Goal: Information Seeking & Learning: Learn about a topic

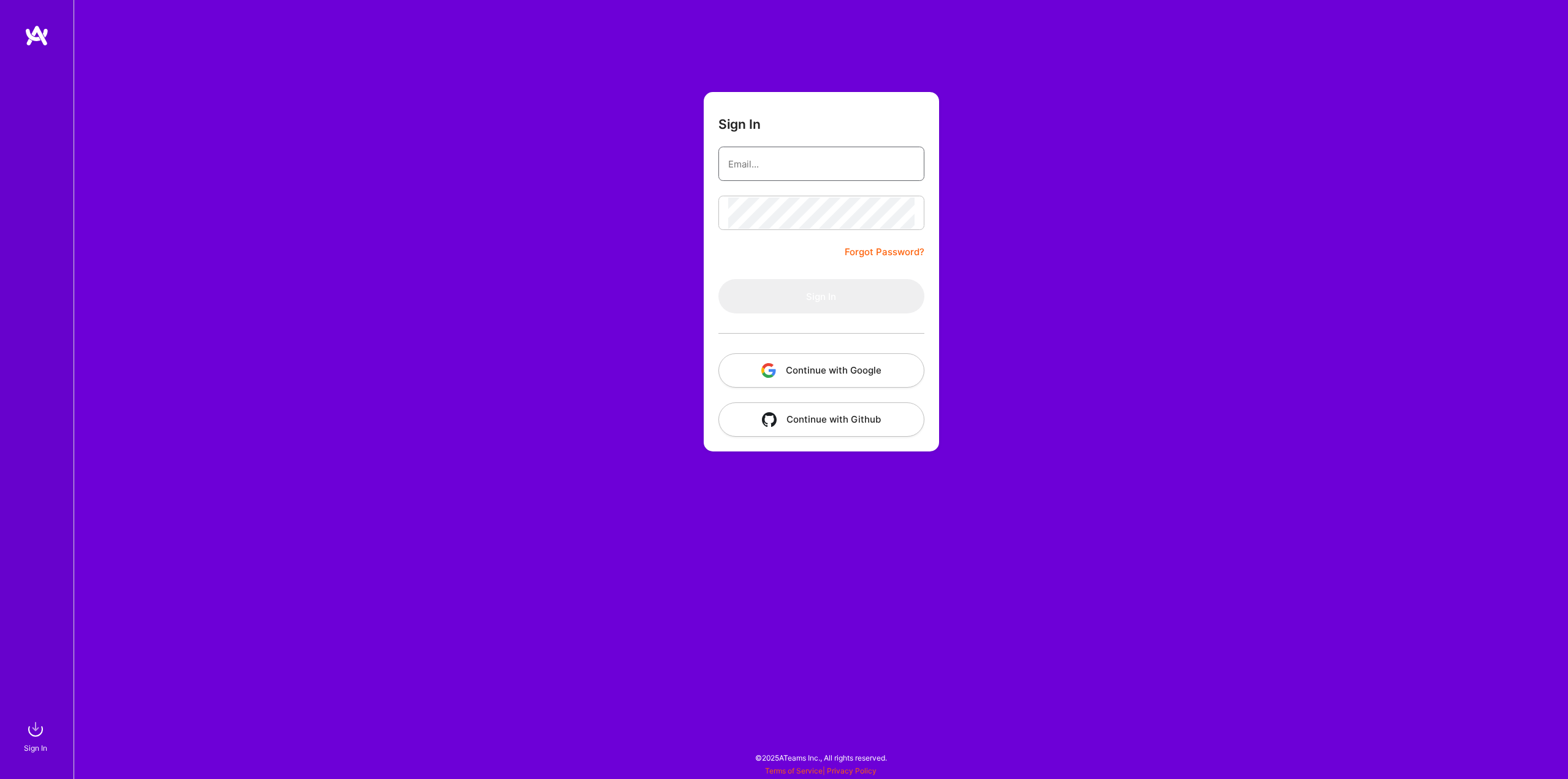
click at [792, 168] on input "email" at bounding box center [821, 165] width 186 height 32
type input "goranvezmarrr@hotmail.com"
click at [847, 284] on button "Sign In" at bounding box center [821, 296] width 206 height 35
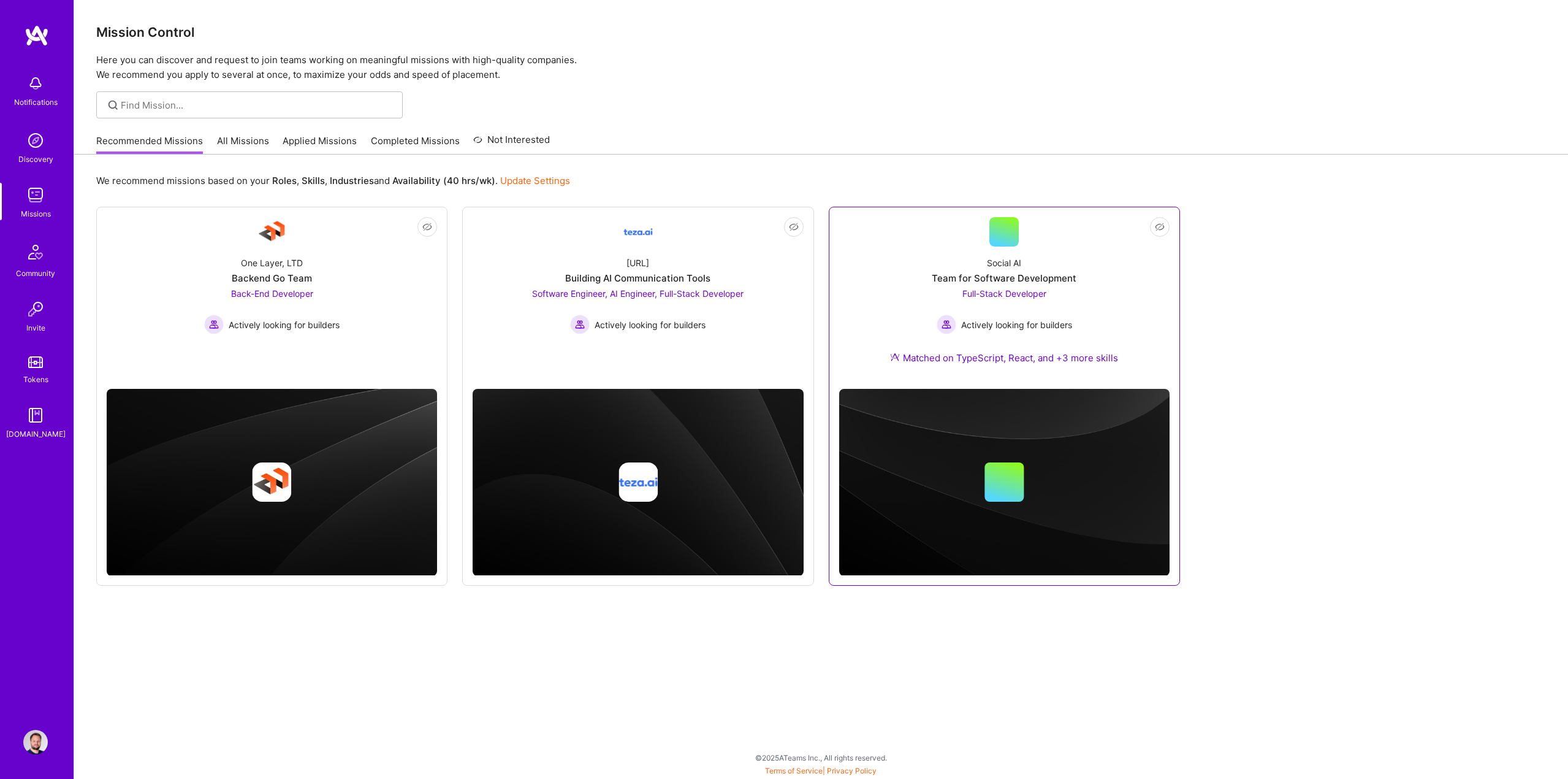
drag, startPoint x: 606, startPoint y: 285, endPoint x: 981, endPoint y: 290, distance: 375.0
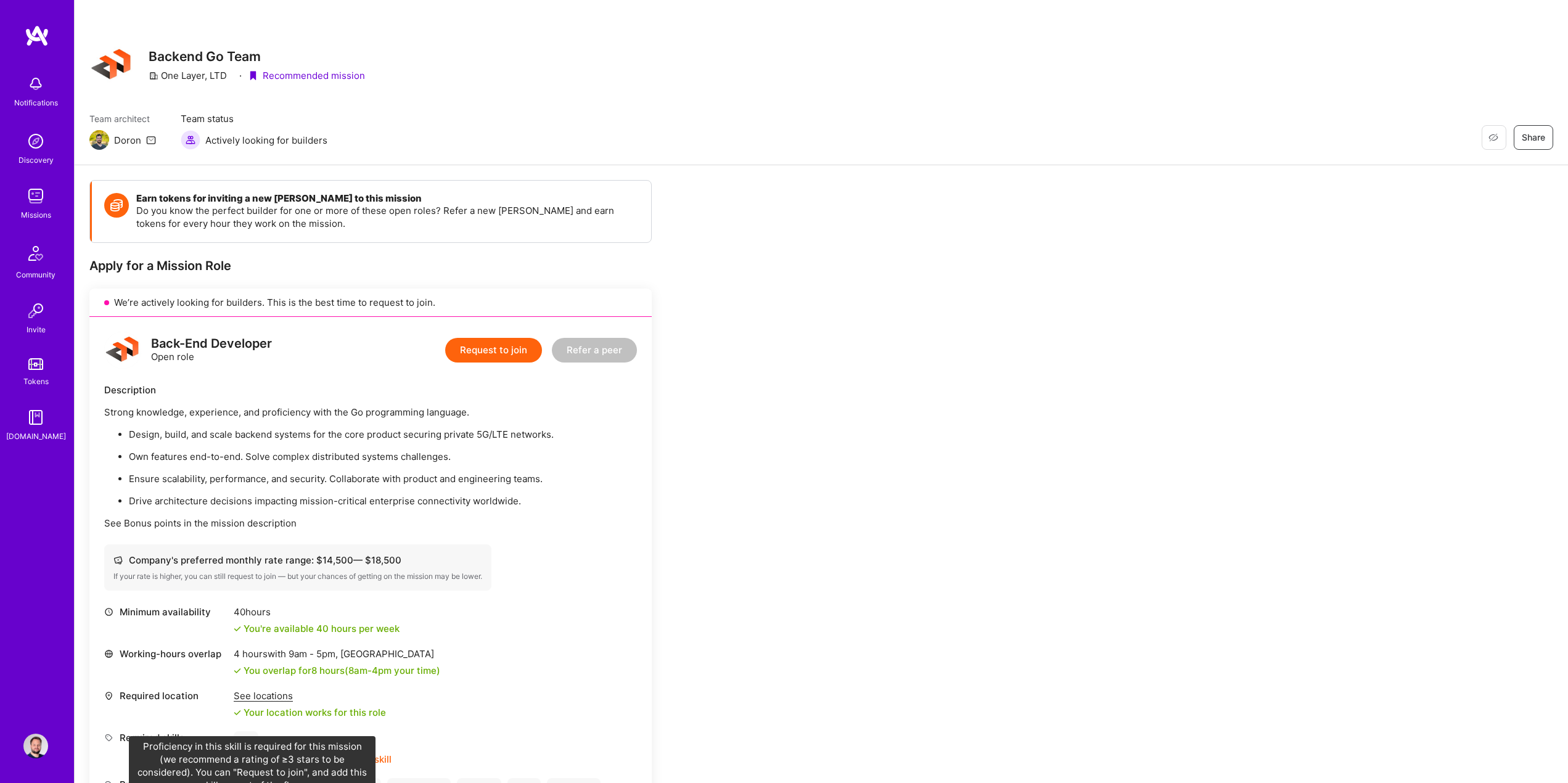
scroll to position [247, 0]
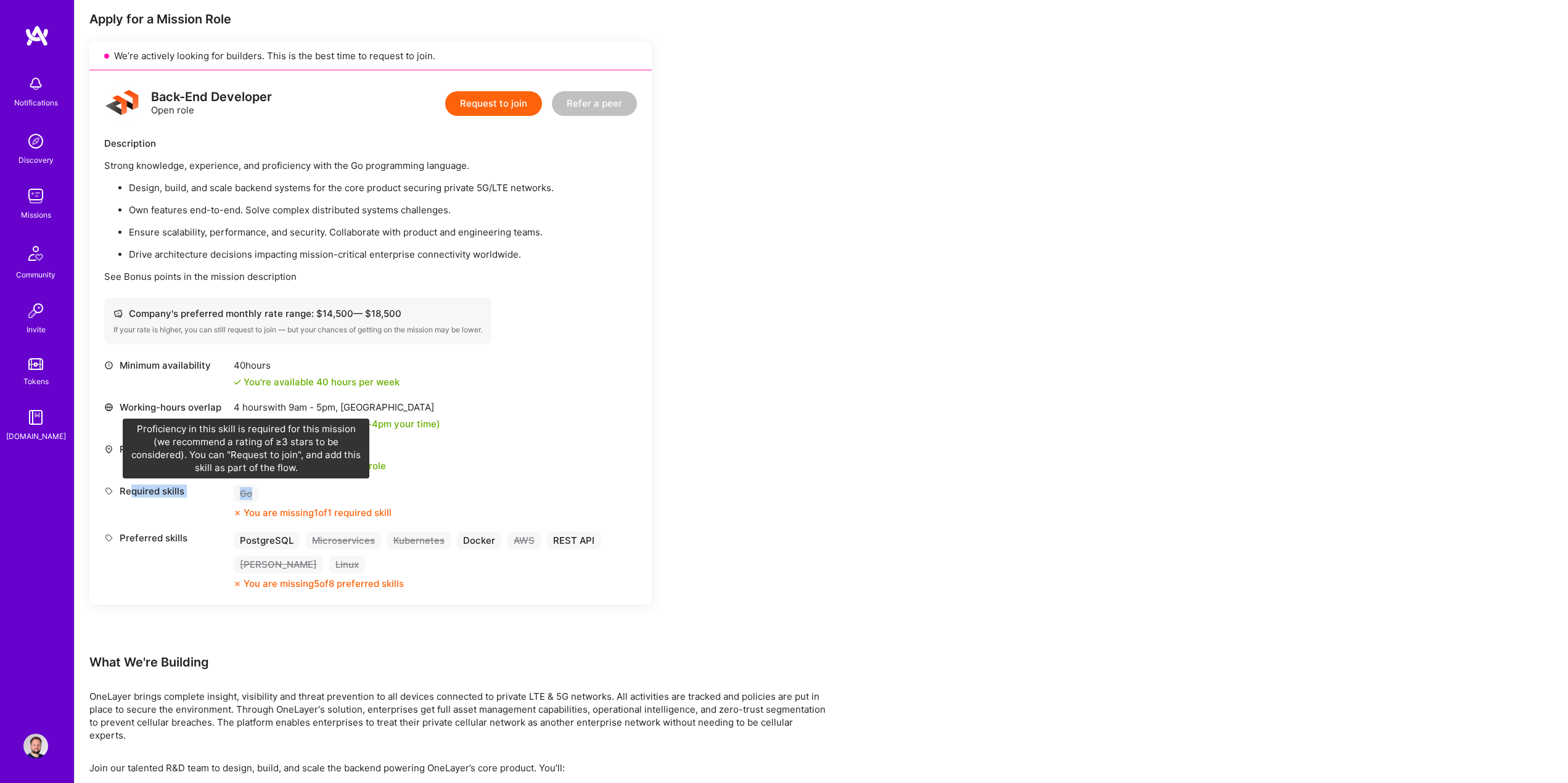
drag, startPoint x: 130, startPoint y: 489, endPoint x: 253, endPoint y: 494, distance: 123.1
click at [253, 494] on div "Required skills Go You are missing 1 of 1 required skill" at bounding box center [371, 502] width 533 height 35
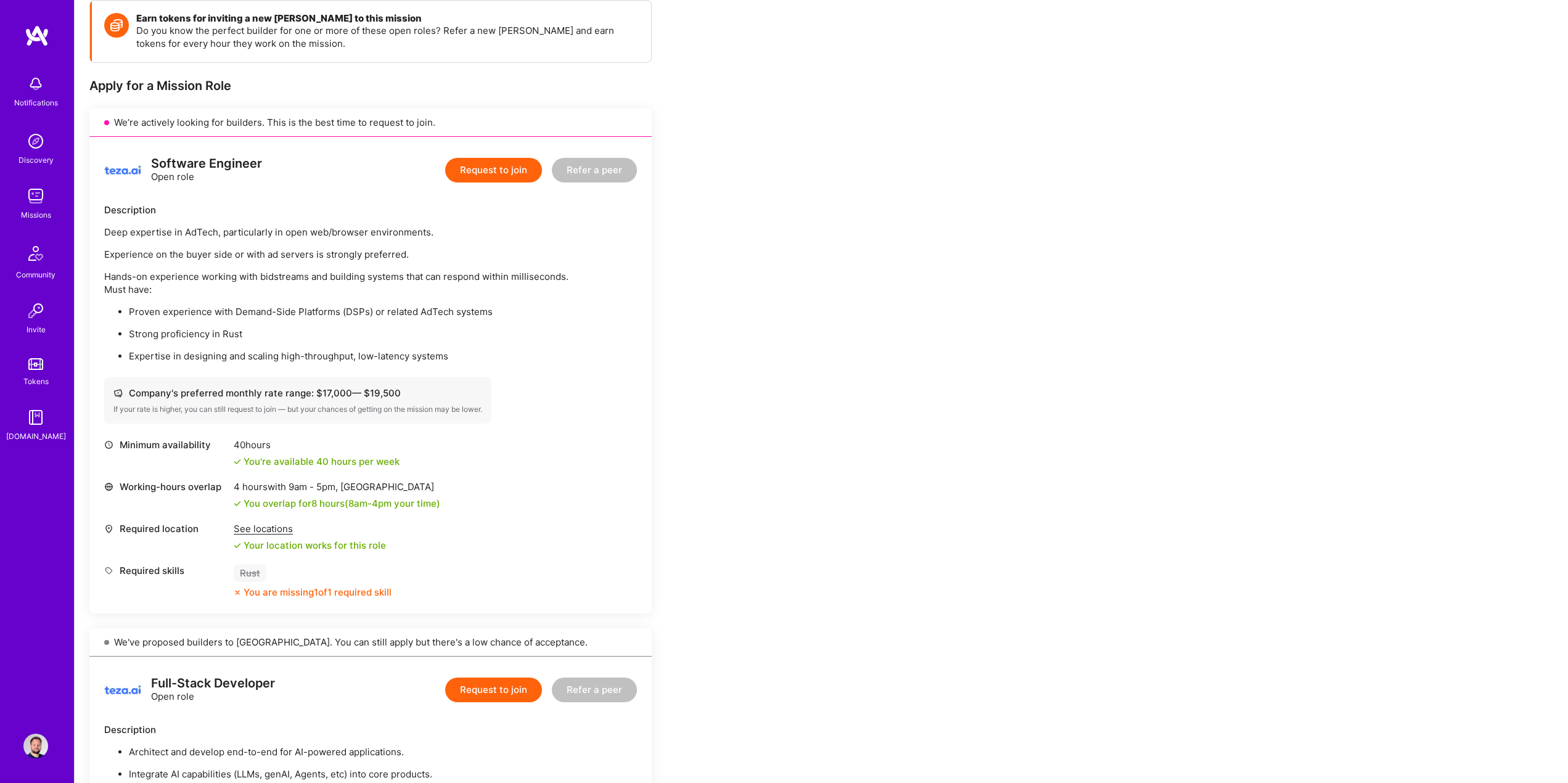
scroll to position [185, 0]
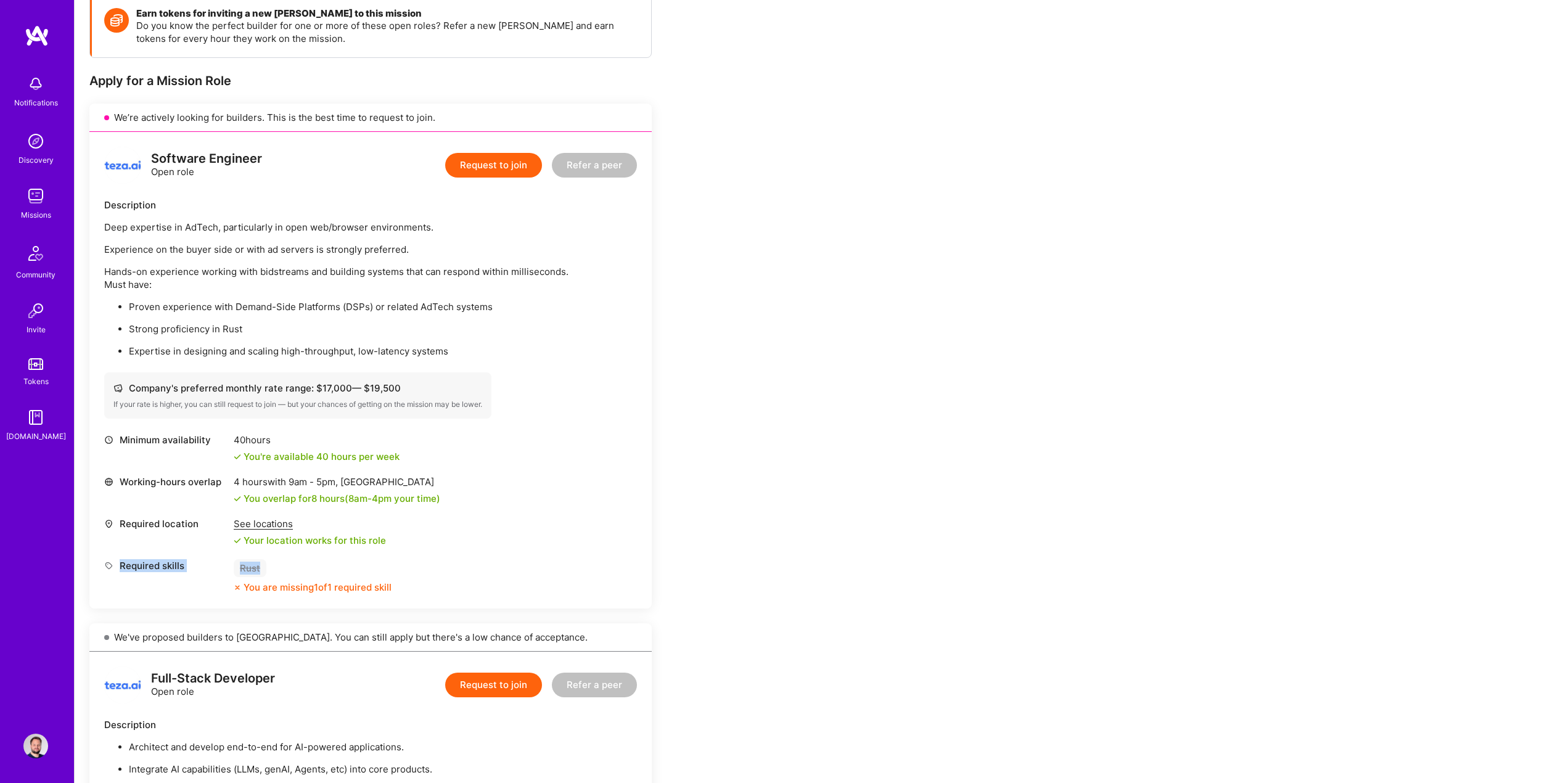
drag, startPoint x: 230, startPoint y: 562, endPoint x: 281, endPoint y: 564, distance: 51.0
click at [276, 568] on div "Required skills Rust You are missing 1 of 1 required skill" at bounding box center [371, 576] width 533 height 35
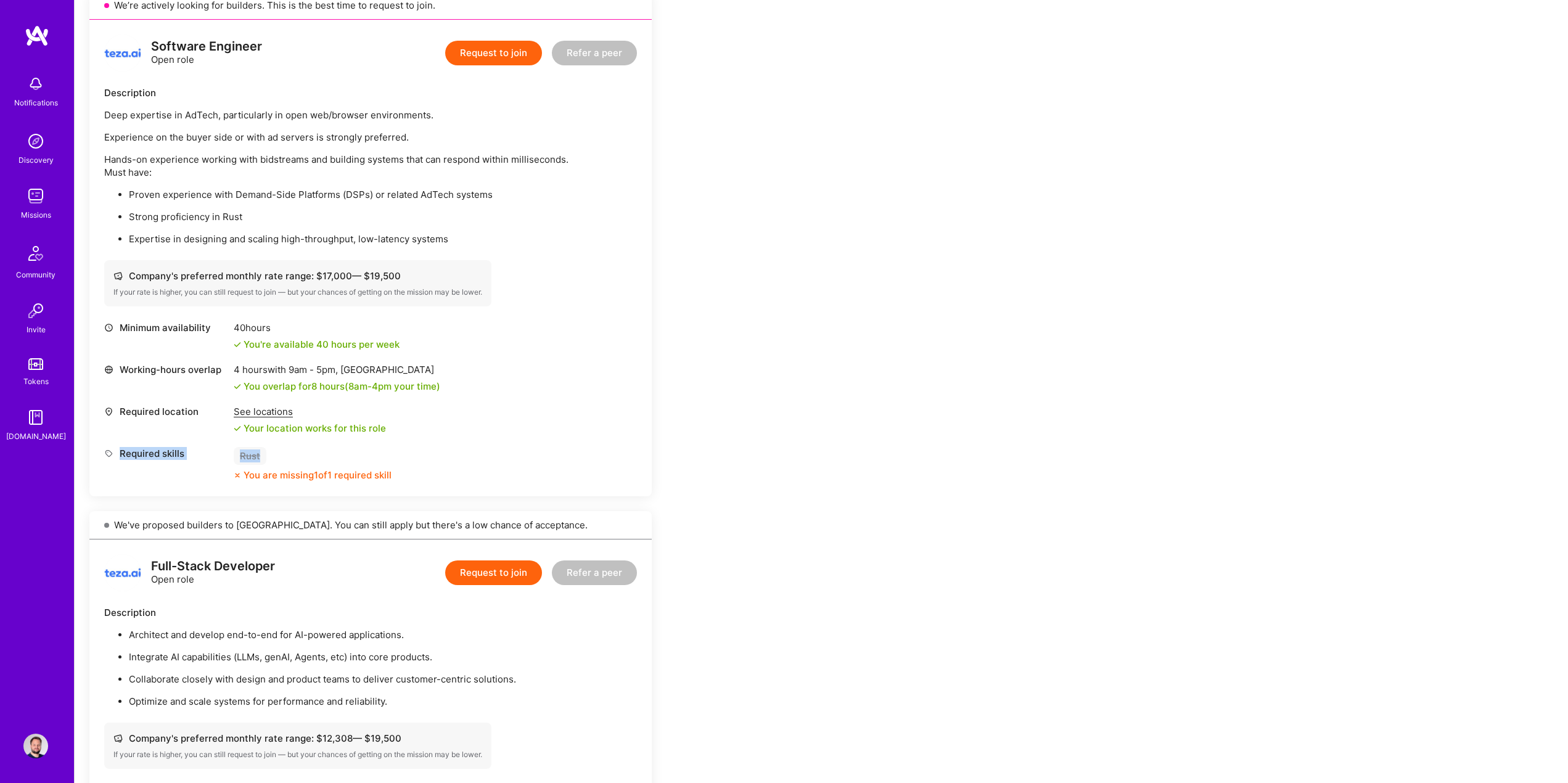
scroll to position [555, 0]
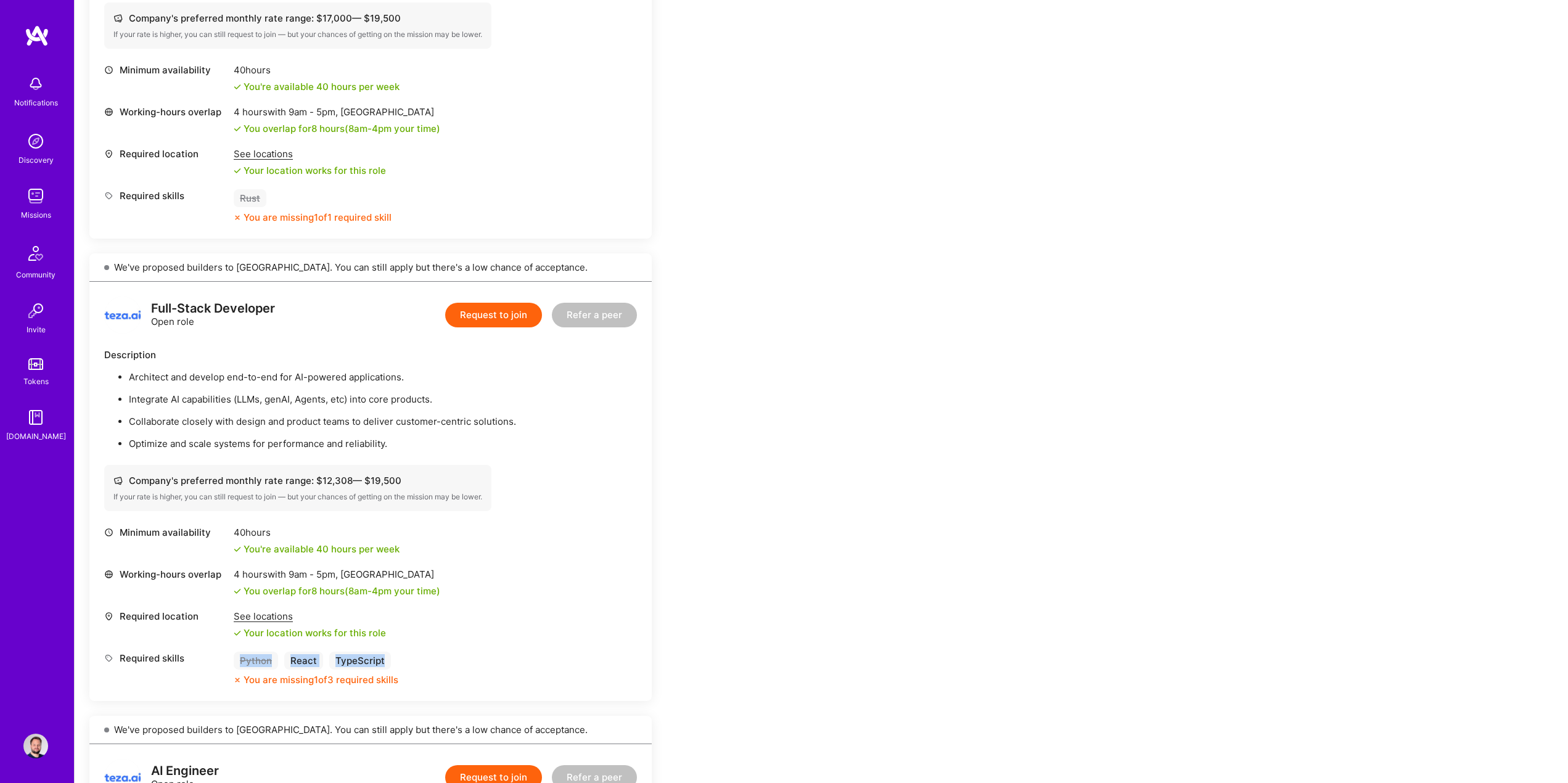
drag, startPoint x: 237, startPoint y: 657, endPoint x: 410, endPoint y: 660, distance: 173.0
click at [410, 660] on div "Required skills Python React TypeScript You are missing 1 of 3 required skills" at bounding box center [371, 669] width 533 height 35
click at [479, 658] on div "Required skills Python React TypeScript You are missing 1 of 3 required skills" at bounding box center [371, 669] width 533 height 35
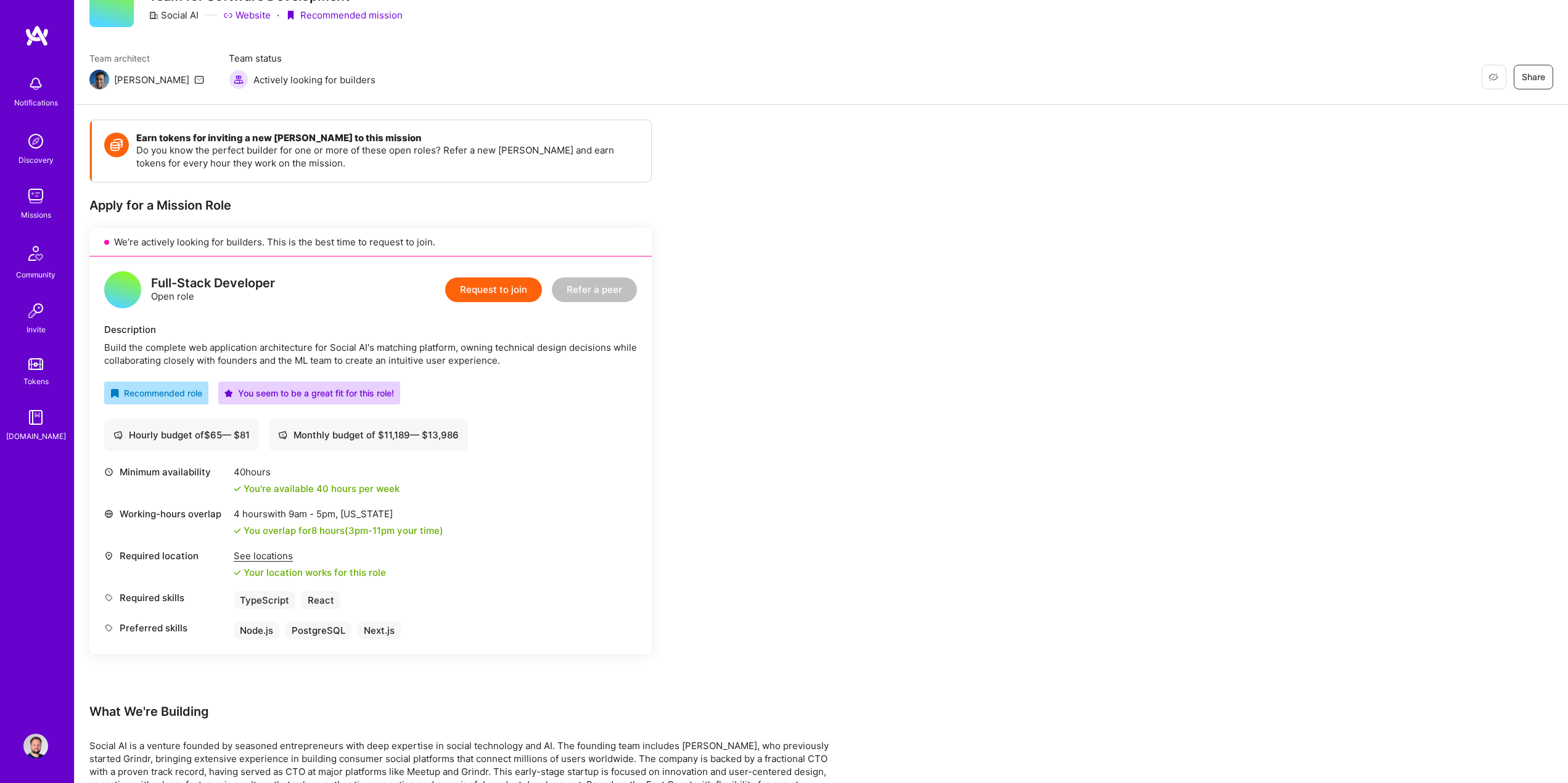
scroll to position [61, 0]
drag, startPoint x: 278, startPoint y: 602, endPoint x: 361, endPoint y: 606, distance: 83.1
click at [361, 606] on div "Required skills TypeScript React" at bounding box center [371, 599] width 533 height 18
drag, startPoint x: 238, startPoint y: 632, endPoint x: 407, endPoint y: 634, distance: 169.0
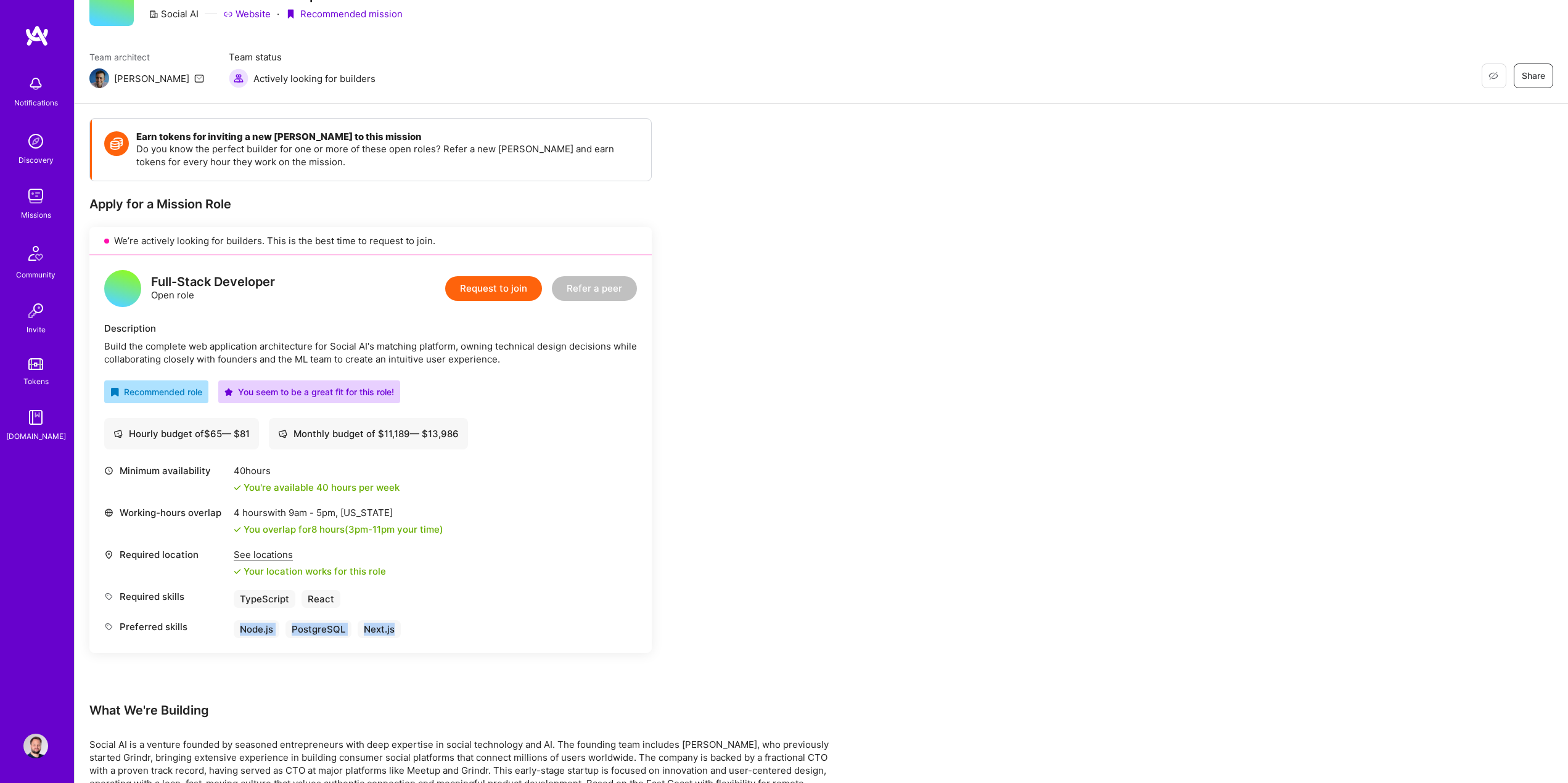
click at [407, 634] on div "Preferred skills Node.js PostgreSQL Next.js" at bounding box center [371, 629] width 533 height 18
click at [408, 634] on div "Preferred skills Node.js PostgreSQL Next.js" at bounding box center [371, 629] width 533 height 18
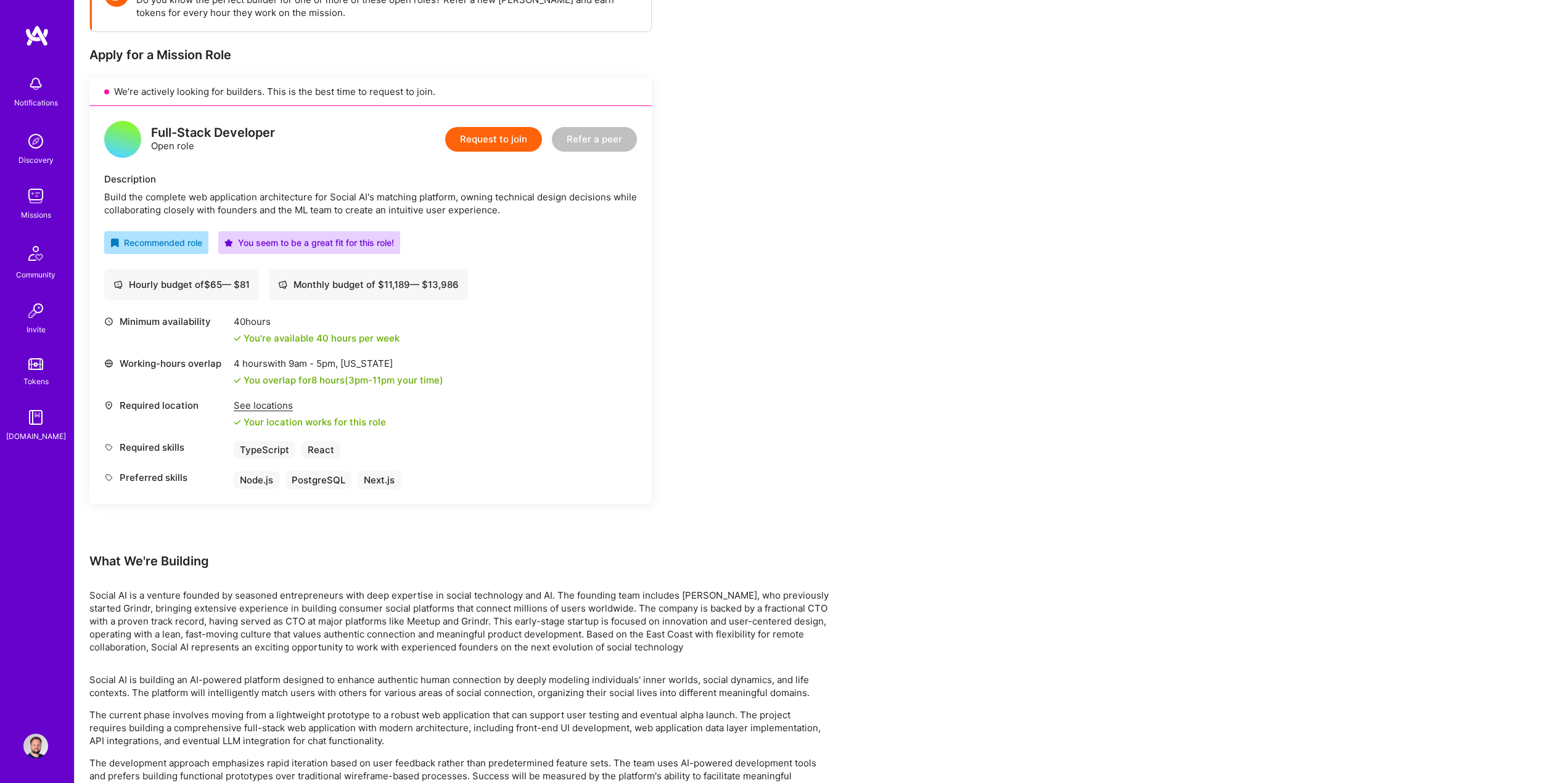
scroll to position [0, 0]
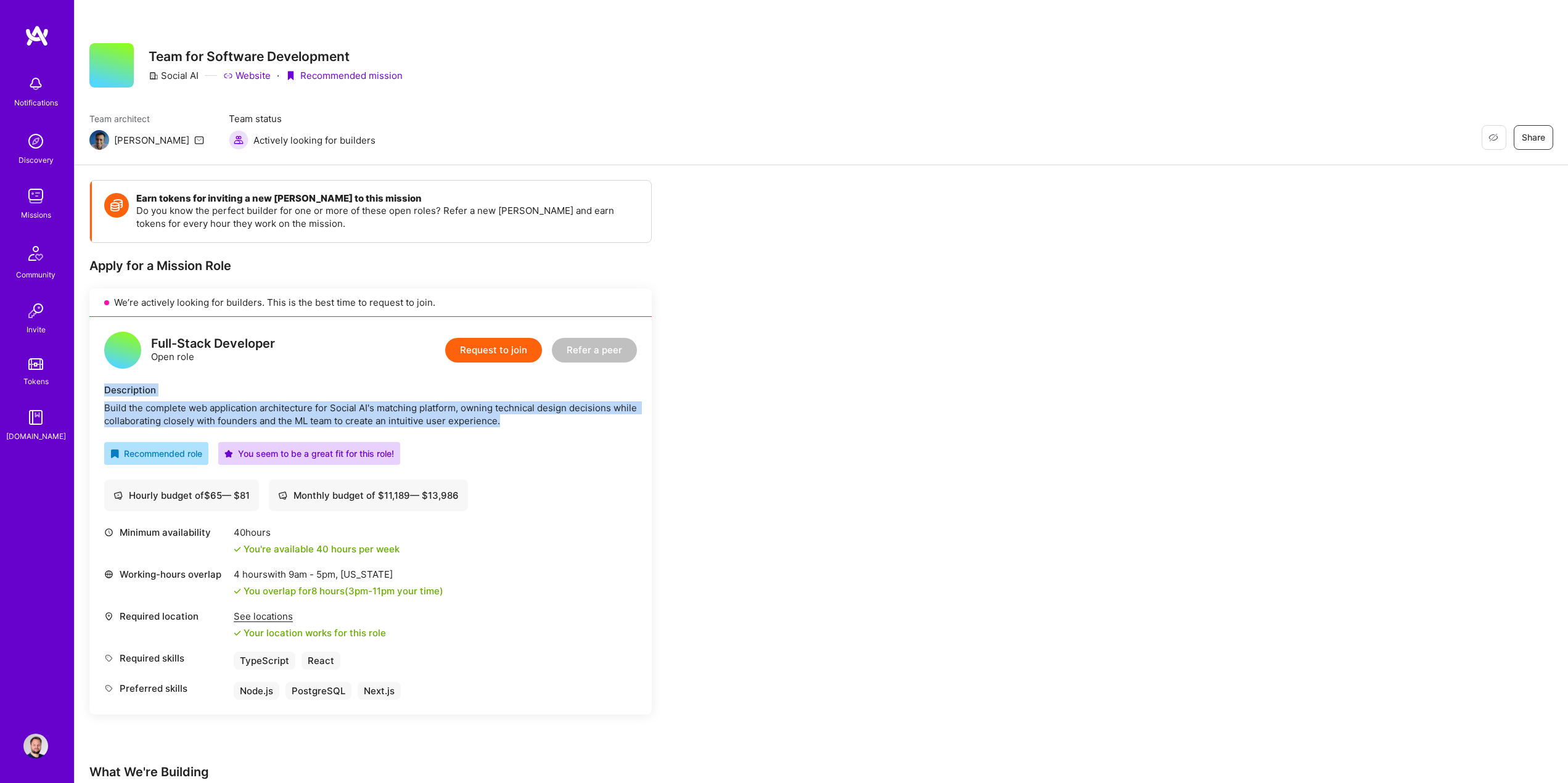
drag, startPoint x: 513, startPoint y: 421, endPoint x: 97, endPoint y: 391, distance: 417.1
click at [97, 391] on div "Full-Stack Developer Open role Request to join Refer a peer Description Build t…" at bounding box center [370, 515] width 562 height 397
click at [168, 415] on div "Build the complete web application architecture for Social AI's matching platfo…" at bounding box center [371, 414] width 533 height 26
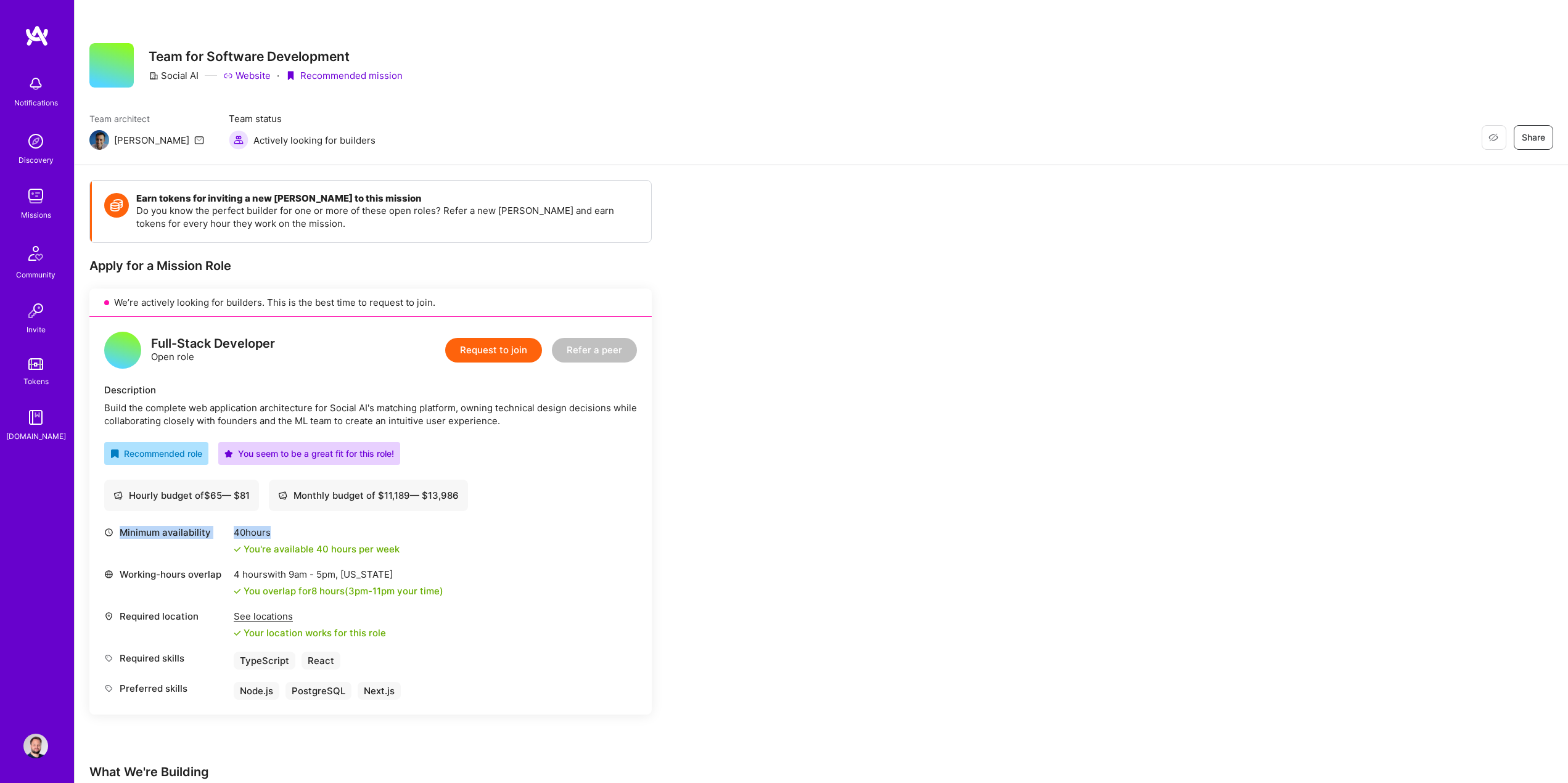
drag, startPoint x: 419, startPoint y: 551, endPoint x: 214, endPoint y: 535, distance: 205.6
click at [214, 535] on div "Minimum availability 40 hours You're available 40 hours per week" at bounding box center [371, 541] width 533 height 30
click at [214, 542] on div "Minimum availability" at bounding box center [166, 541] width 123 height 30
drag, startPoint x: 237, startPoint y: 572, endPoint x: 416, endPoint y: 580, distance: 179.2
click at [416, 580] on div "4 hours with 9am - 5pm , New York" at bounding box center [339, 574] width 210 height 13
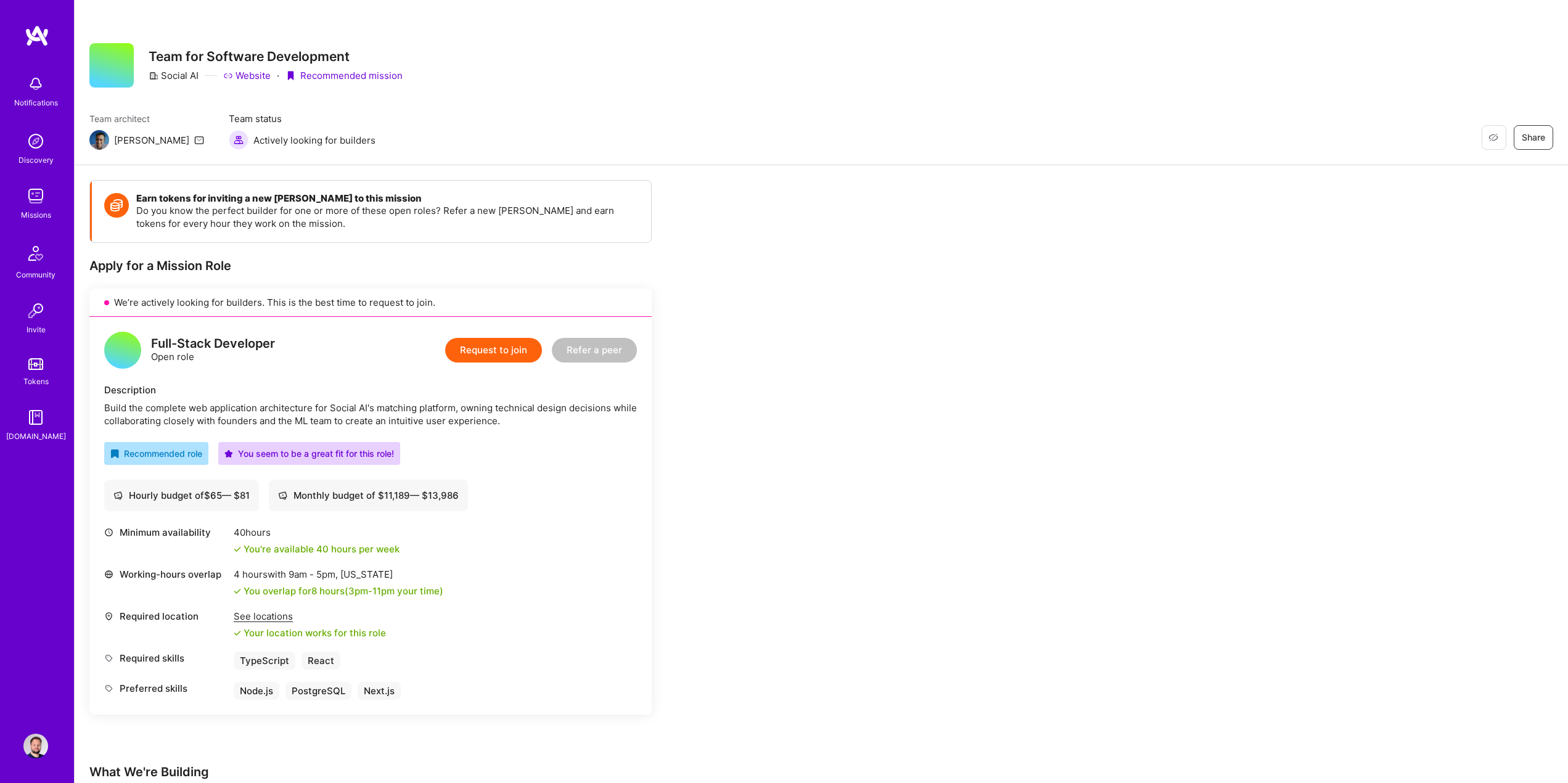
click at [417, 582] on div "4 hours with 9am - 5pm , New York You overlap for 8 hours ( 3pm - 11pm your tim…" at bounding box center [339, 583] width 210 height 30
click at [241, 495] on div "Hourly budget of $ 65 — $ 81" at bounding box center [180, 495] width 136 height 13
drag, startPoint x: 239, startPoint y: 494, endPoint x: 270, endPoint y: 495, distance: 31.0
click at [270, 495] on div "Hourly budget of $ 65 — $ 81 Monthly budget of $ 11,189 — $ 13,986" at bounding box center [371, 496] width 533 height 32
click at [457, 505] on div "Monthly budget of $ 11,189 — $ 13,986" at bounding box center [368, 496] width 199 height 32
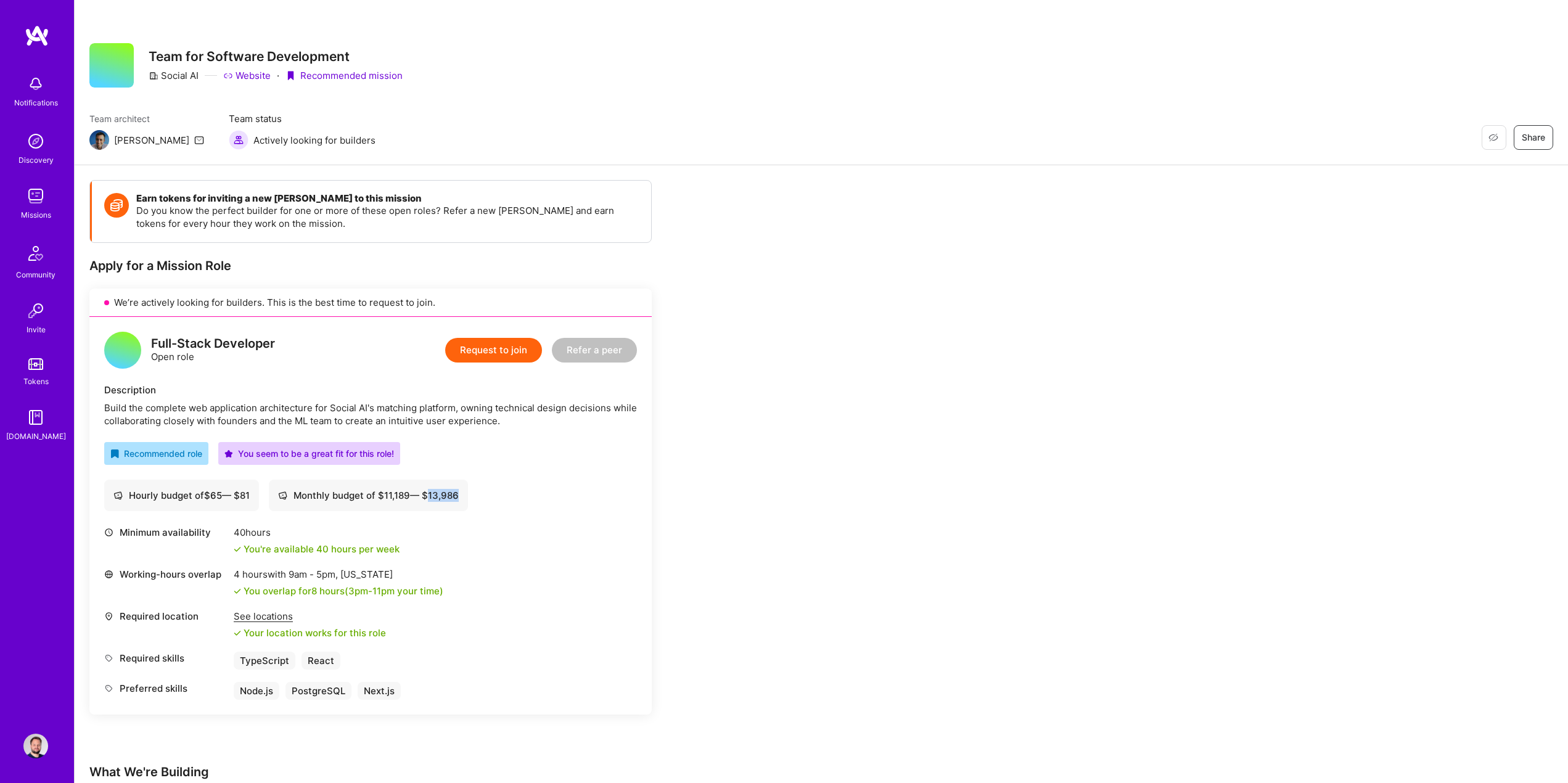
drag, startPoint x: 428, startPoint y: 496, endPoint x: 468, endPoint y: 501, distance: 40.3
click at [468, 501] on div "Monthly budget of $ 11,189 — $ 13,986" at bounding box center [368, 496] width 199 height 32
click at [455, 497] on div "Monthly budget of $ 11,189 — $ 13,986" at bounding box center [369, 495] width 180 height 13
drag, startPoint x: 431, startPoint y: 494, endPoint x: 490, endPoint y: 497, distance: 59.1
click at [490, 497] on div "Hourly budget of $ 65 — $ 81 Monthly budget of $ 11,189 — $ 13,986" at bounding box center [371, 496] width 533 height 32
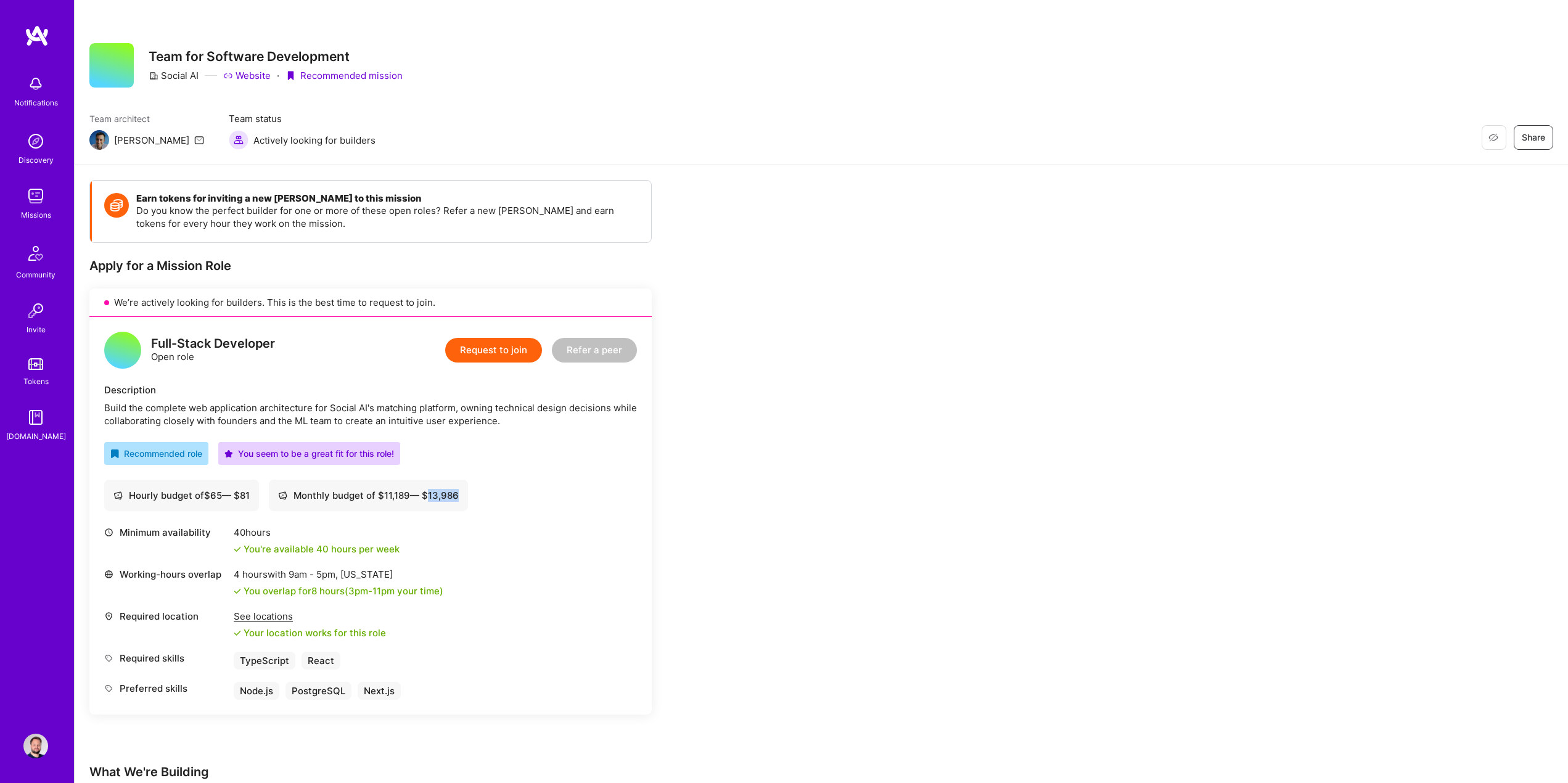
drag, startPoint x: 428, startPoint y: 495, endPoint x: 412, endPoint y: 498, distance: 16.3
click at [427, 496] on div "Monthly budget of $ 11,189 — $ 13,986" at bounding box center [369, 495] width 180 height 13
click at [244, 495] on div "Hourly budget of $ 65 — $ 81" at bounding box center [180, 495] width 136 height 13
drag, startPoint x: 238, startPoint y: 497, endPoint x: 254, endPoint y: 497, distance: 16.0
click at [250, 497] on div "Hourly budget of $ 65 — $ 81" at bounding box center [180, 495] width 136 height 13
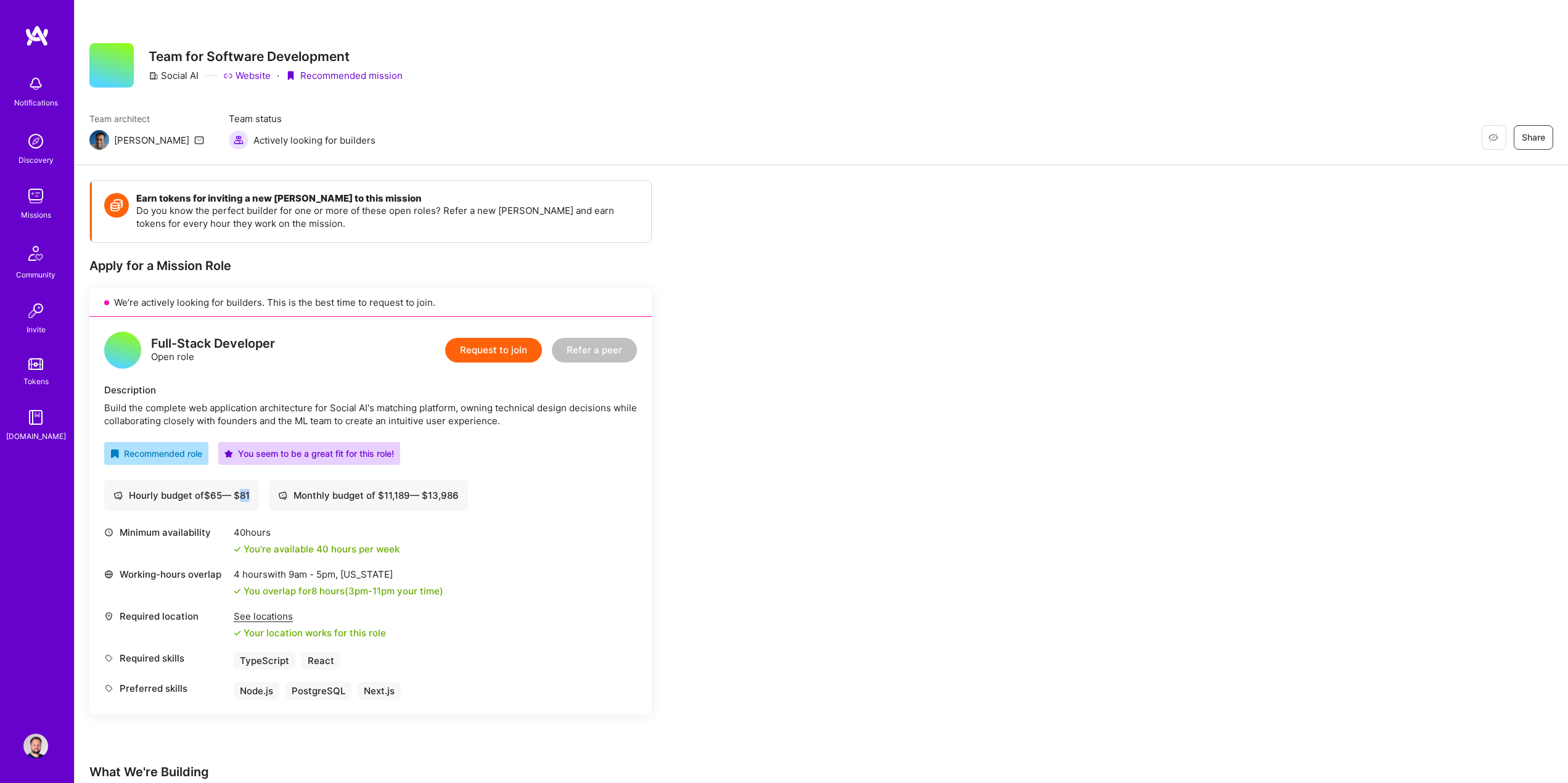
click at [259, 506] on div "Hourly budget of $ 65 — $ 81" at bounding box center [181, 496] width 155 height 32
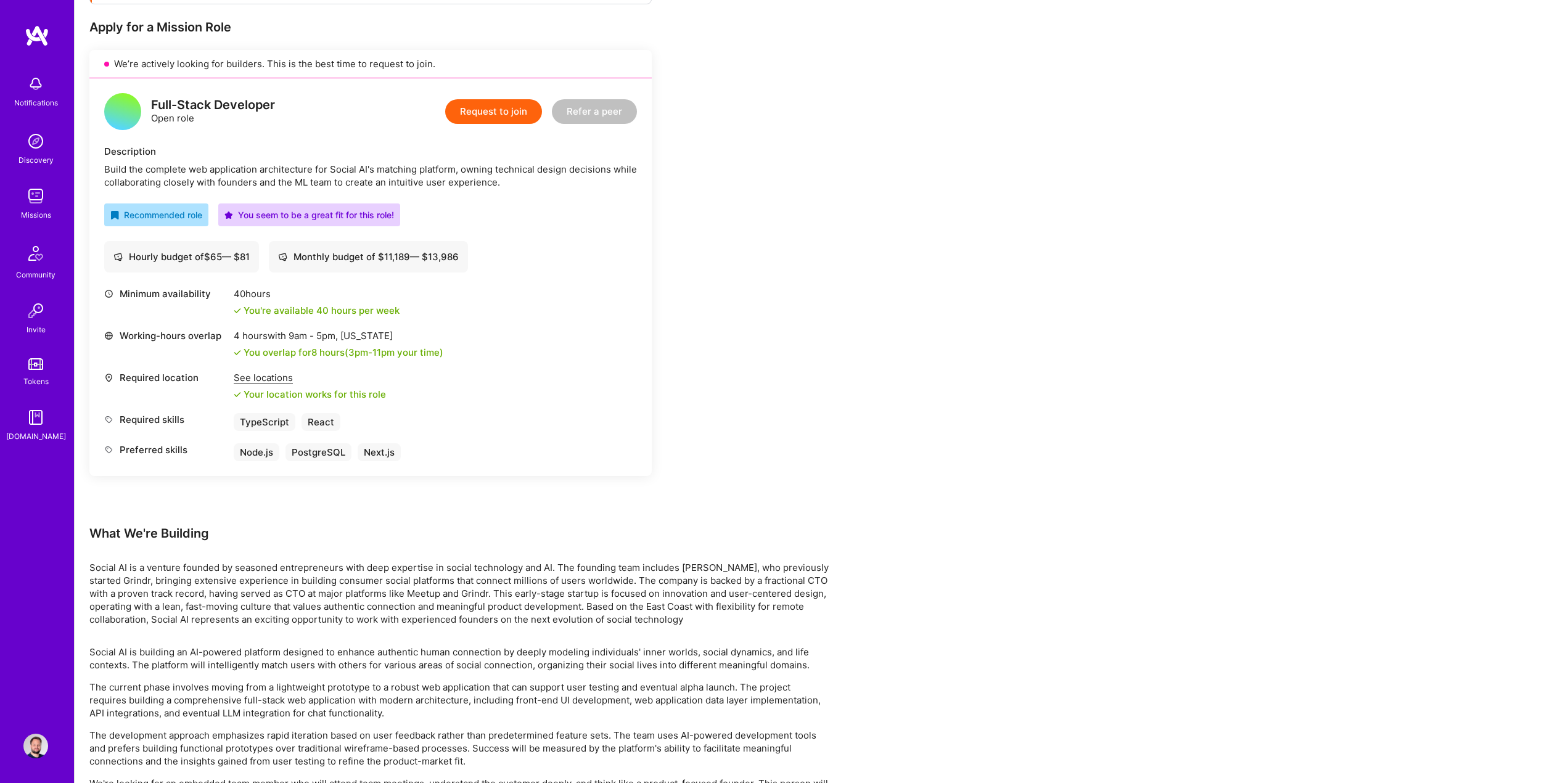
scroll to position [297, 0]
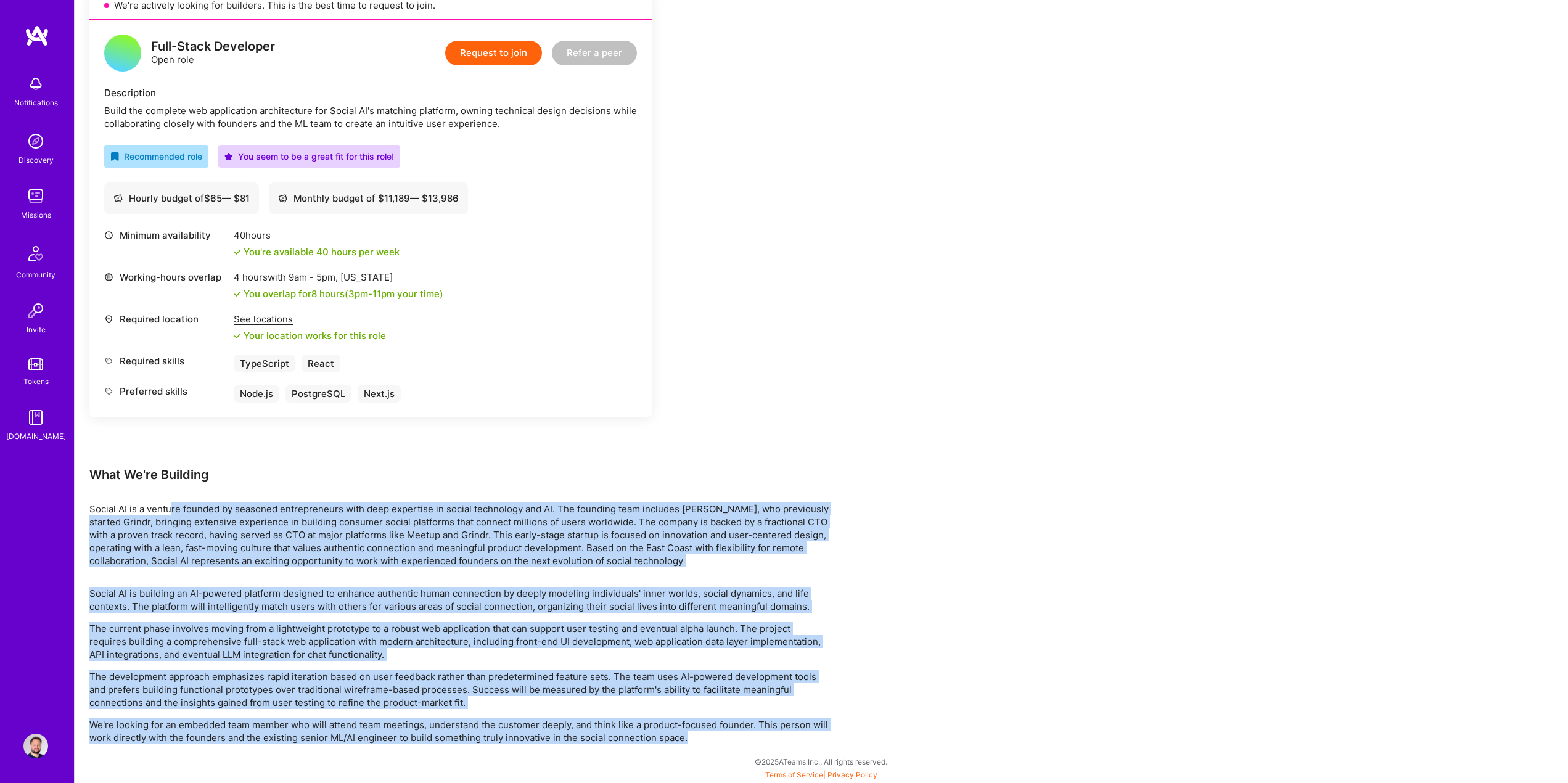
drag, startPoint x: 180, startPoint y: 515, endPoint x: 723, endPoint y: 738, distance: 587.0
click at [723, 738] on div "Earn tokens for inviting a new A.Teamer to this mission Do you know the perfect…" at bounding box center [459, 313] width 740 height 861
click at [723, 738] on p "We're looking for an embedded team member who will attend team meetings, unders…" at bounding box center [459, 731] width 740 height 26
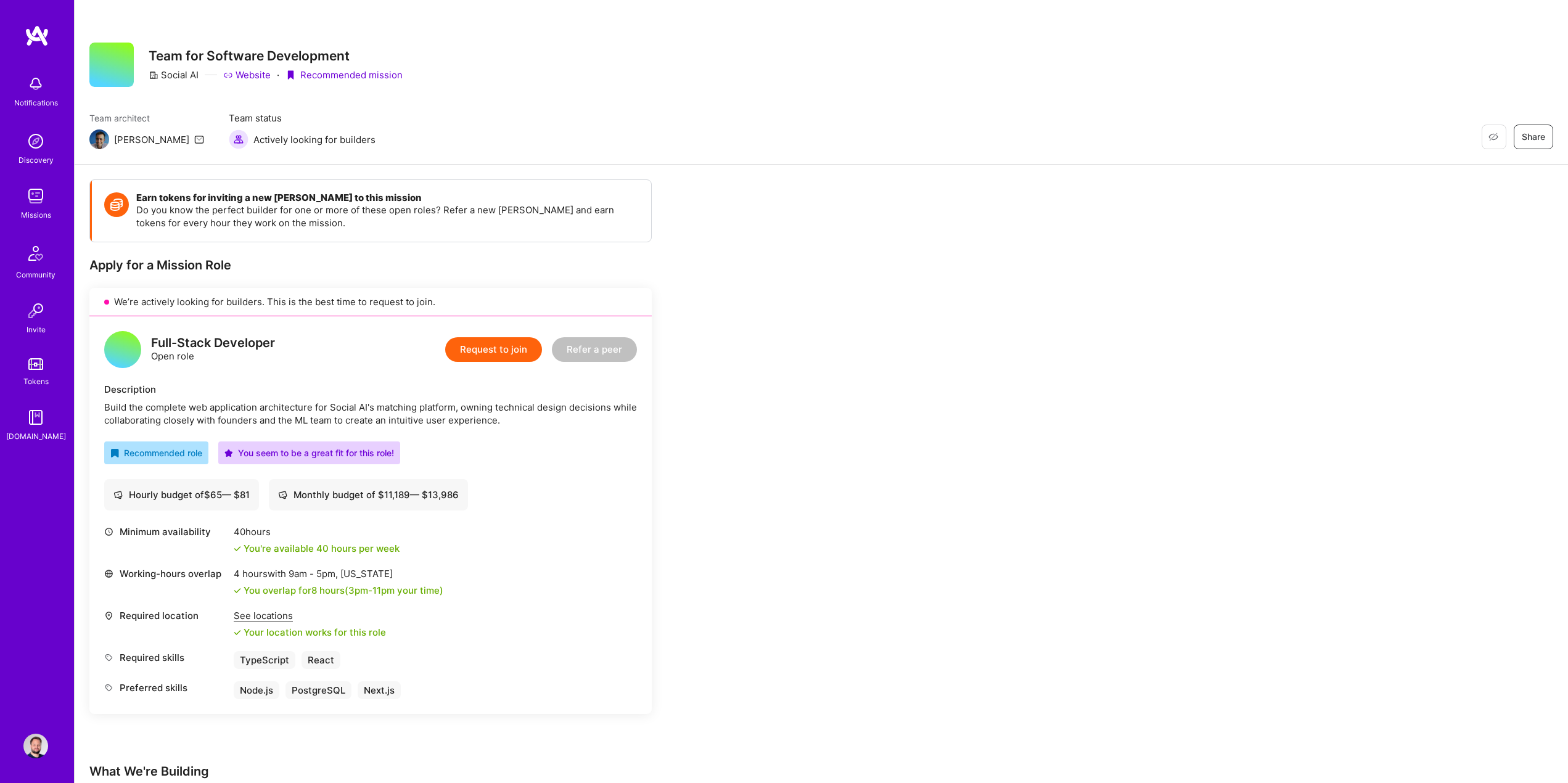
scroll to position [0, 0]
click at [232, 71] on icon at bounding box center [228, 76] width 10 height 10
